Goal: Transaction & Acquisition: Purchase product/service

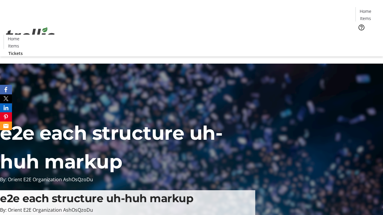
click at [360, 35] on span "Tickets" at bounding box center [367, 38] width 14 height 6
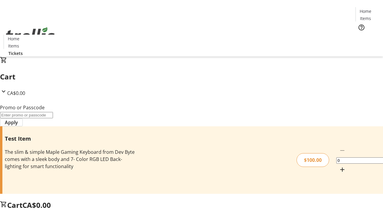
click at [339, 166] on mat-icon "Increment by one" at bounding box center [342, 169] width 7 height 7
type input "1"
type input "PERCENT"
